Goal: Transaction & Acquisition: Purchase product/service

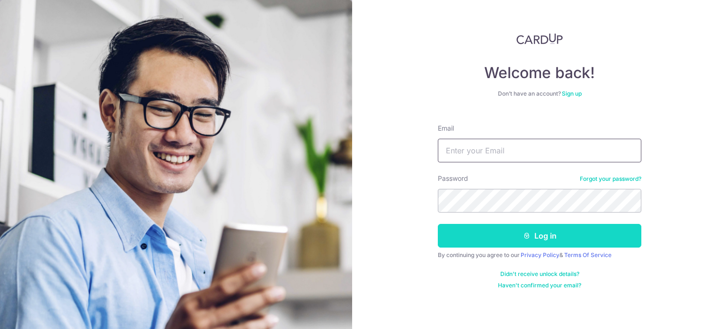
type input "Hanijaro@gmail.com"
click at [495, 237] on button "Log in" at bounding box center [540, 236] width 204 height 24
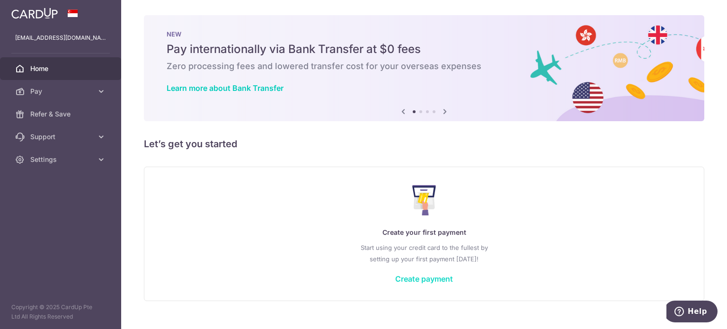
click at [439, 274] on link "Create payment" at bounding box center [424, 278] width 58 height 9
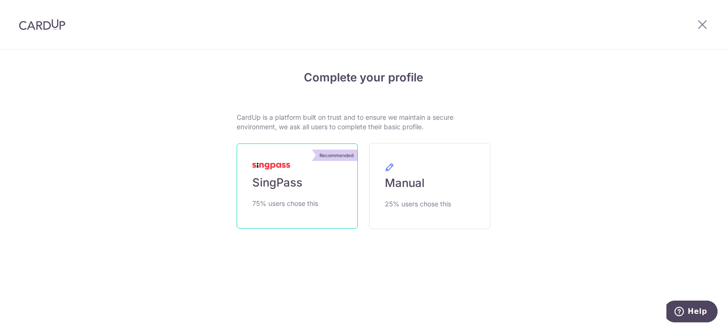
click at [301, 200] on span "75% users chose this" at bounding box center [285, 203] width 66 height 11
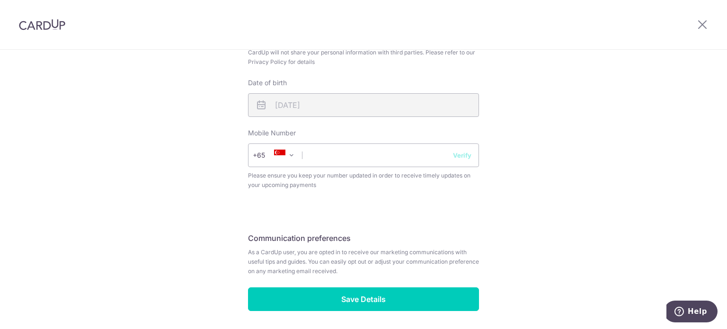
scroll to position [379, 0]
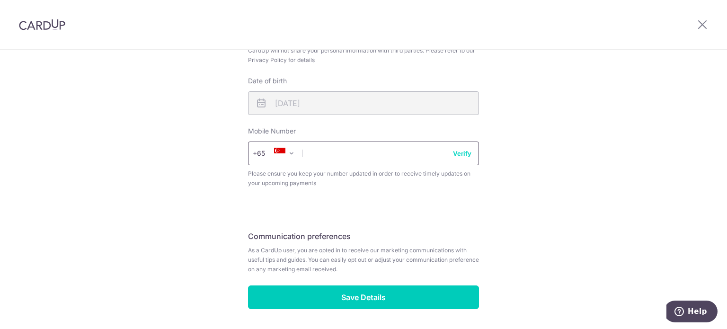
click at [340, 158] on input "text" at bounding box center [363, 154] width 231 height 24
type input "98620088"
click at [460, 154] on button "Verify" at bounding box center [462, 153] width 18 height 9
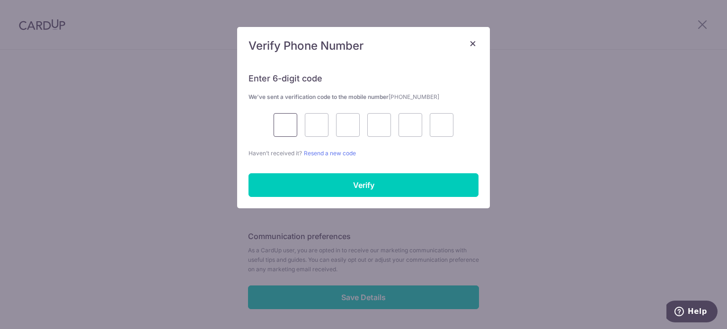
click at [281, 125] on input "text" at bounding box center [286, 125] width 24 height 24
click at [381, 159] on div "Enter 6-digit code We’ve sent a verification code to the mobile number +6598620…" at bounding box center [363, 135] width 253 height 147
click at [279, 125] on input "text" at bounding box center [286, 125] width 24 height 24
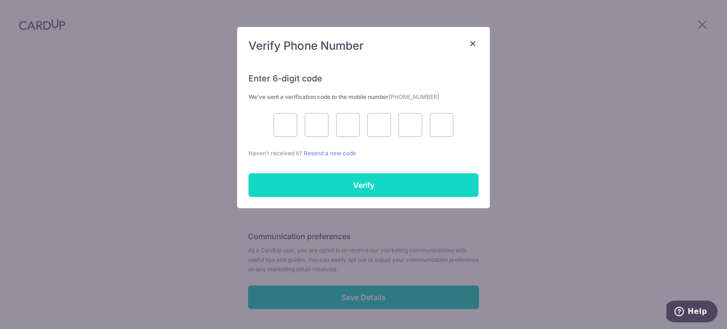
click at [392, 185] on input "Verify" at bounding box center [363, 185] width 230 height 24
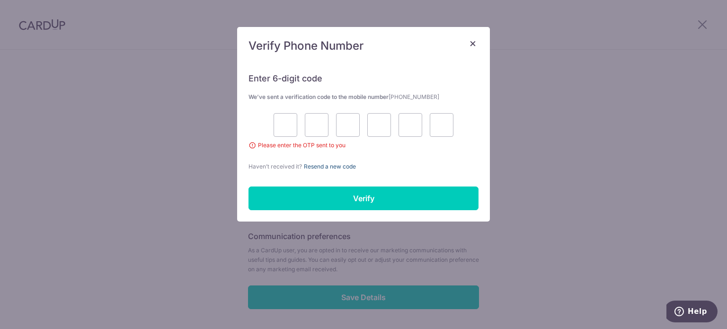
click at [318, 165] on link "Resend a new code" at bounding box center [330, 166] width 52 height 7
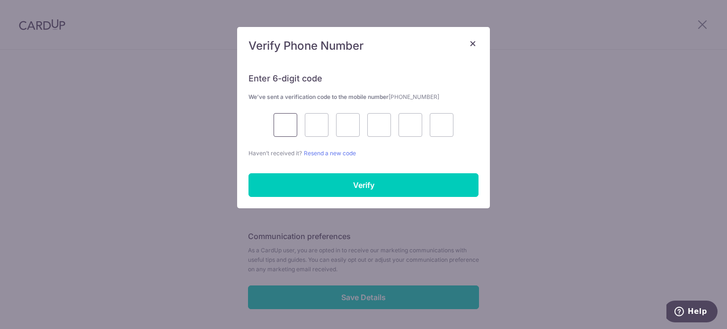
click at [284, 124] on input "text" at bounding box center [286, 125] width 24 height 24
type input "7"
type input "2"
type input "8"
type input "3"
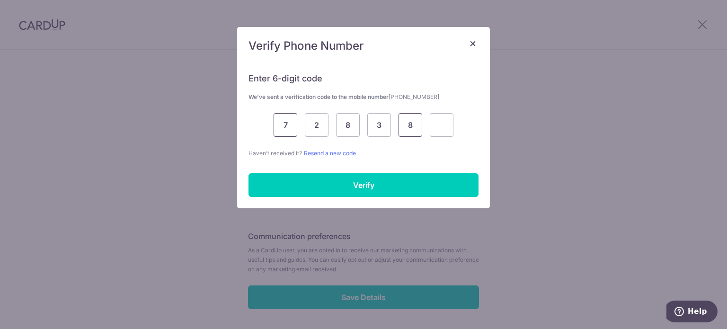
type input "8"
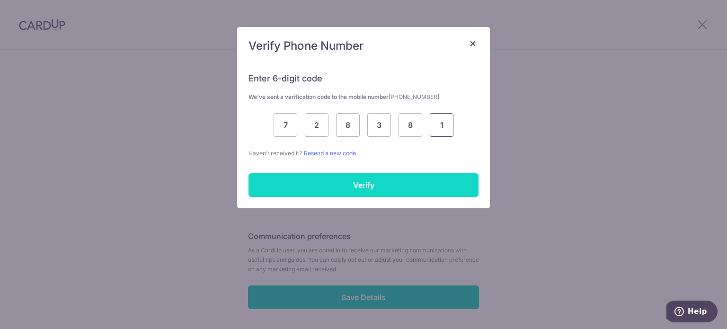
type input "1"
click at [326, 184] on input "Verify" at bounding box center [363, 185] width 230 height 24
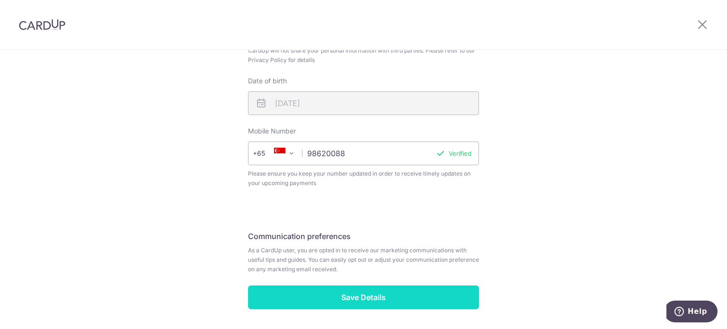
click at [371, 304] on input "Save Details" at bounding box center [363, 297] width 231 height 24
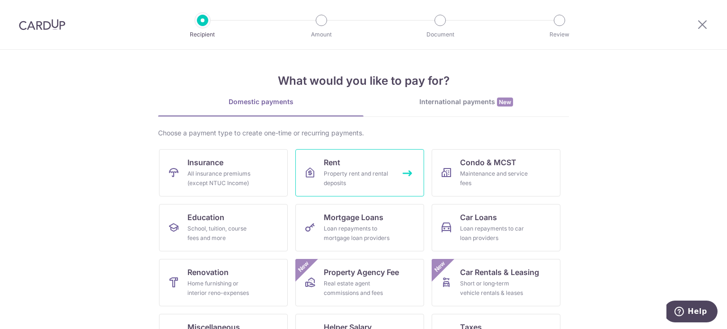
click at [355, 176] on div "Property rent and rental deposits" at bounding box center [358, 178] width 68 height 19
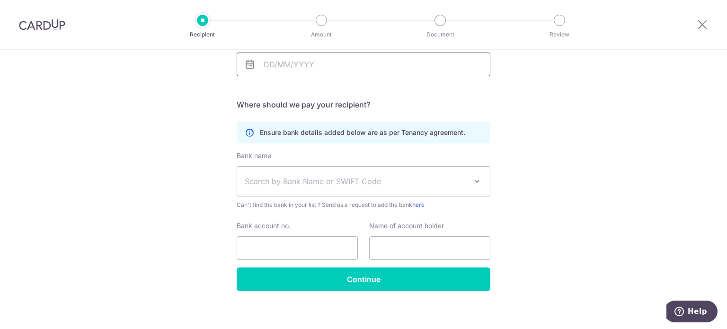
scroll to position [170, 0]
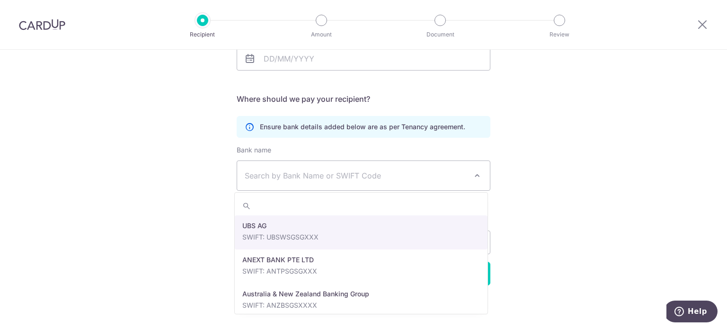
click at [417, 180] on span "Search by Bank Name or SWIFT Code" at bounding box center [356, 175] width 222 height 11
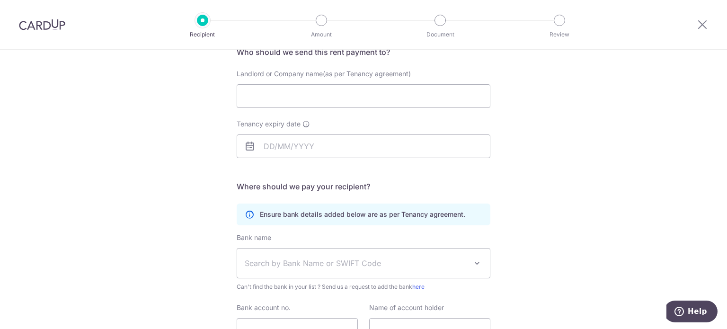
scroll to position [0, 0]
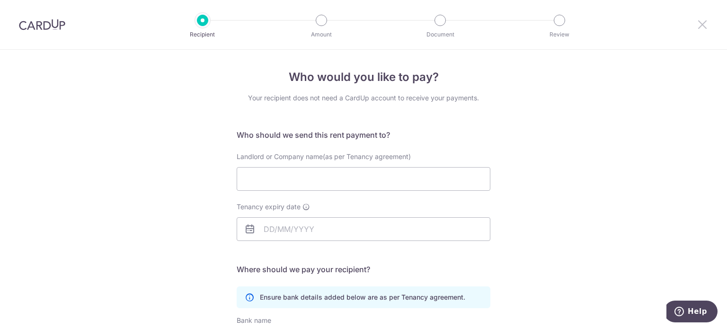
click at [704, 27] on icon at bounding box center [702, 24] width 11 height 12
click at [699, 26] on icon at bounding box center [702, 24] width 11 height 12
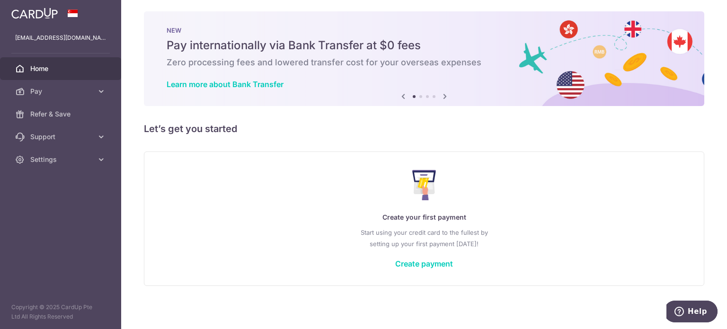
scroll to position [5, 0]
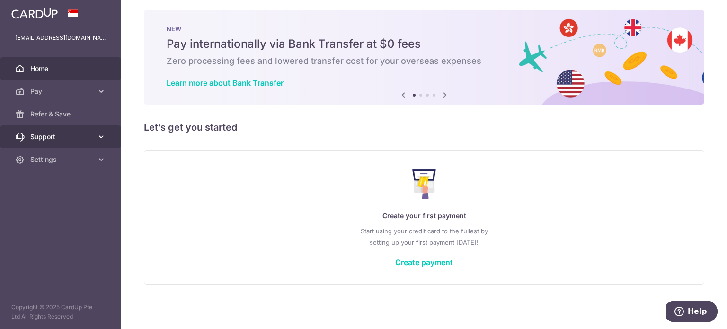
click at [41, 136] on span "Support" at bounding box center [61, 136] width 62 height 9
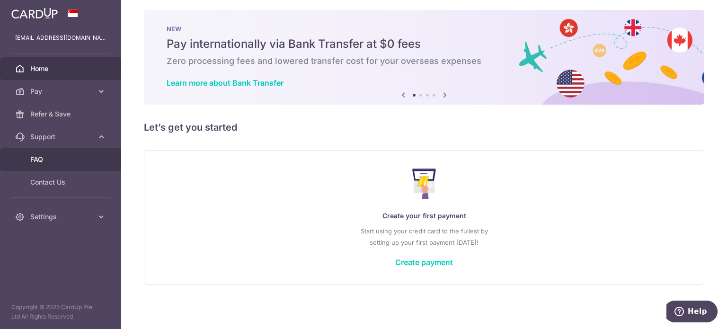
click at [37, 159] on span "FAQ" at bounding box center [61, 159] width 62 height 9
